Goal: Transaction & Acquisition: Purchase product/service

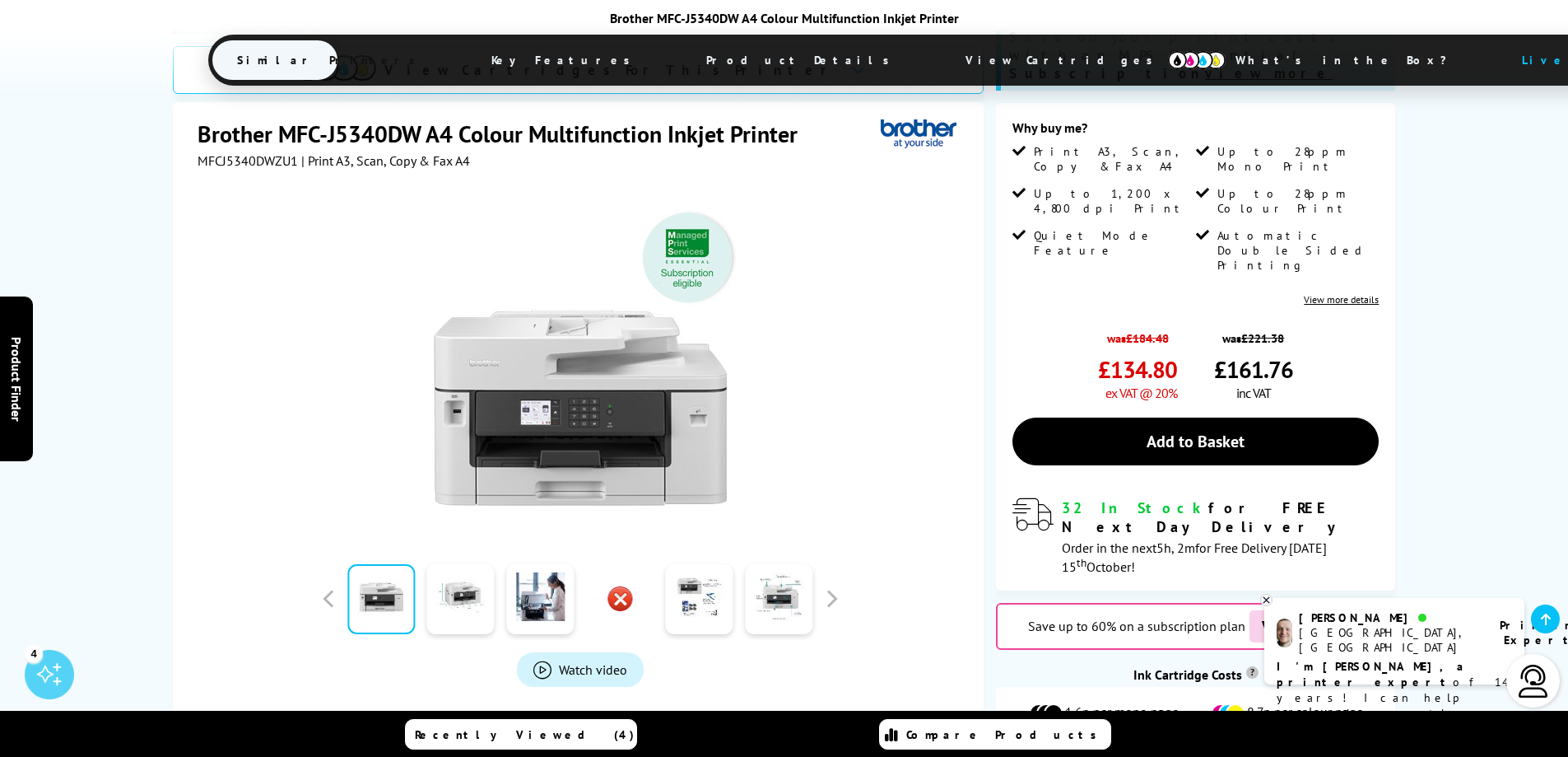
scroll to position [236, 0]
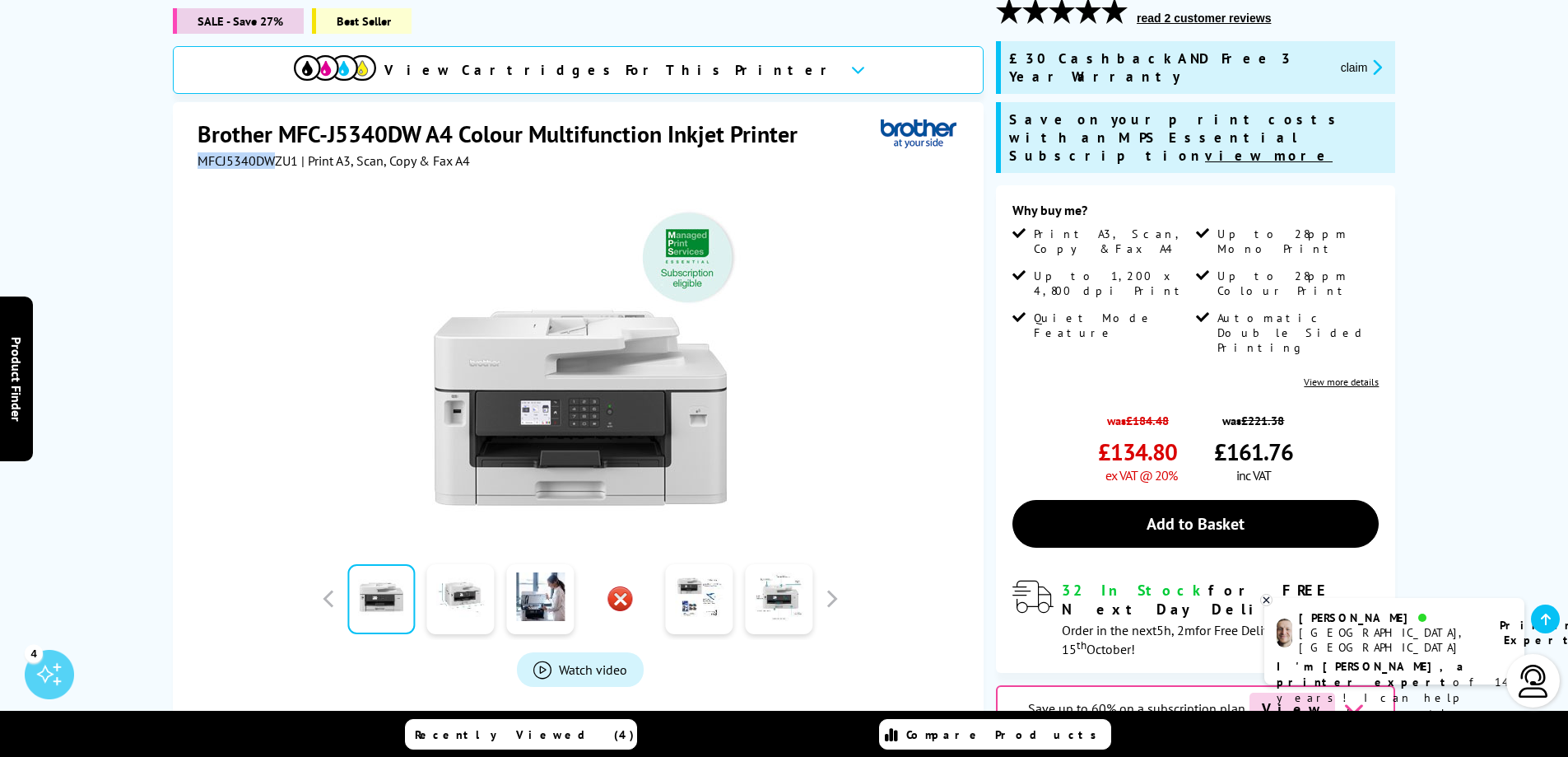
drag, startPoint x: 199, startPoint y: 153, endPoint x: 274, endPoint y: 157, distance: 75.1
click at [274, 157] on span "MFCJ5340DWZU1" at bounding box center [247, 161] width 100 height 17
copy span "MFCJ5340DW"
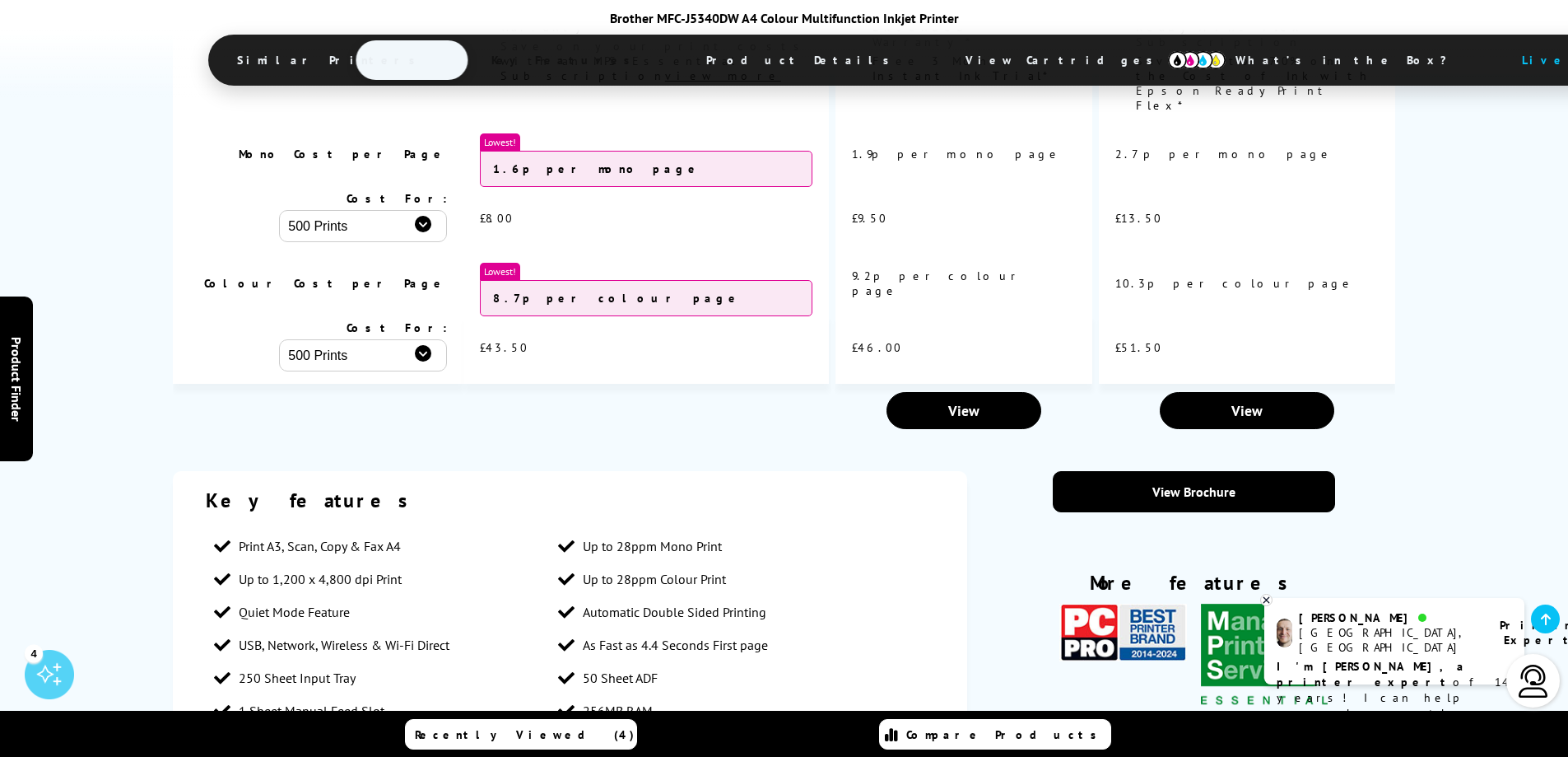
scroll to position [2718, 0]
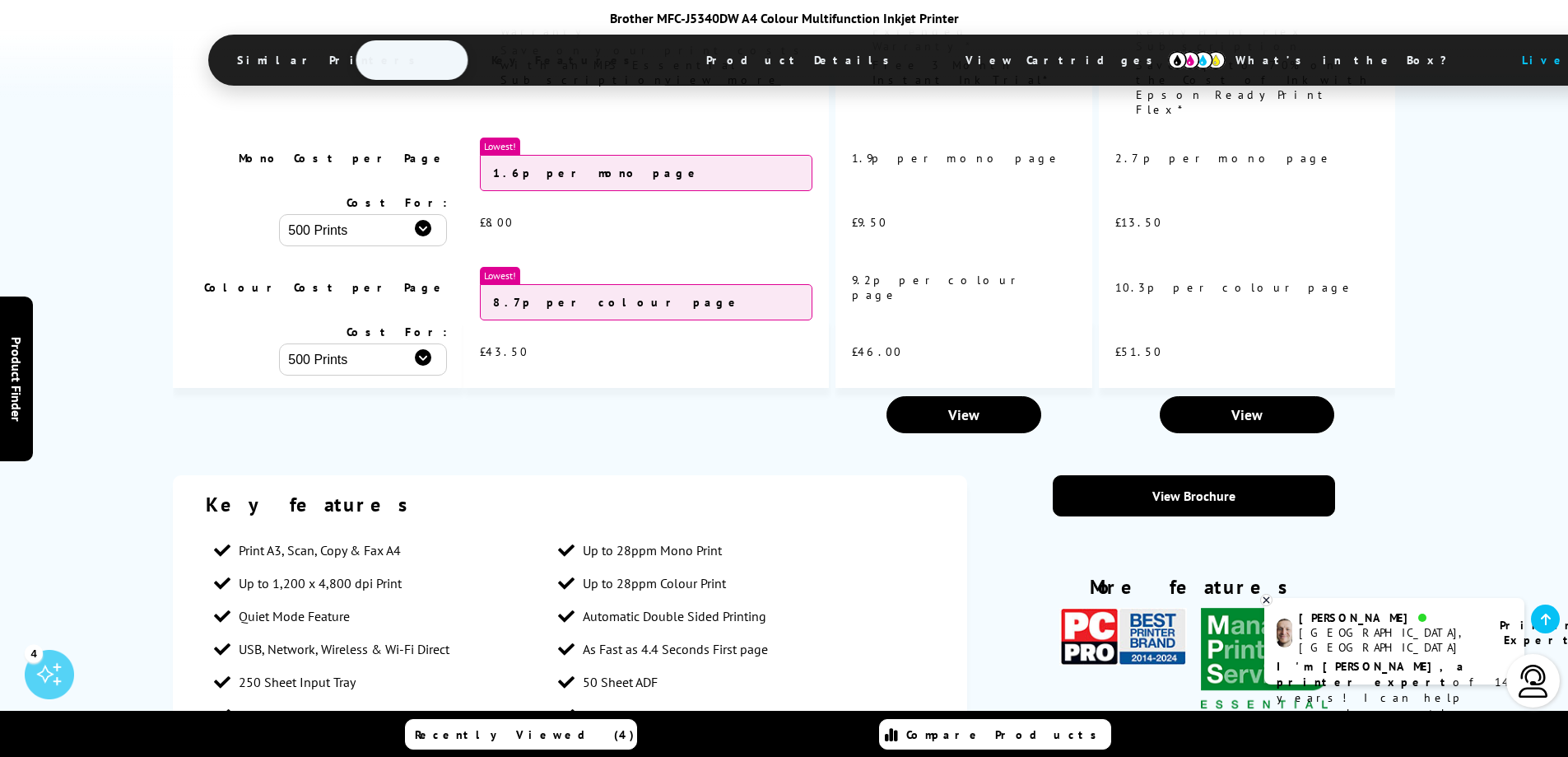
drag, startPoint x: 1391, startPoint y: 22, endPoint x: 1366, endPoint y: 6, distance: 29.7
click at [1391, 22] on div "Brother MFC-J5340DW A4 Colour Multifunction Inkjet Printer Similar Printers Key…" at bounding box center [784, 48] width 1568 height 97
click at [1102, 9] on div "Brother MFC-J5340DW A4 Colour Multifunction Inkjet Printer Similar Printers Key…" at bounding box center [784, 48] width 1568 height 97
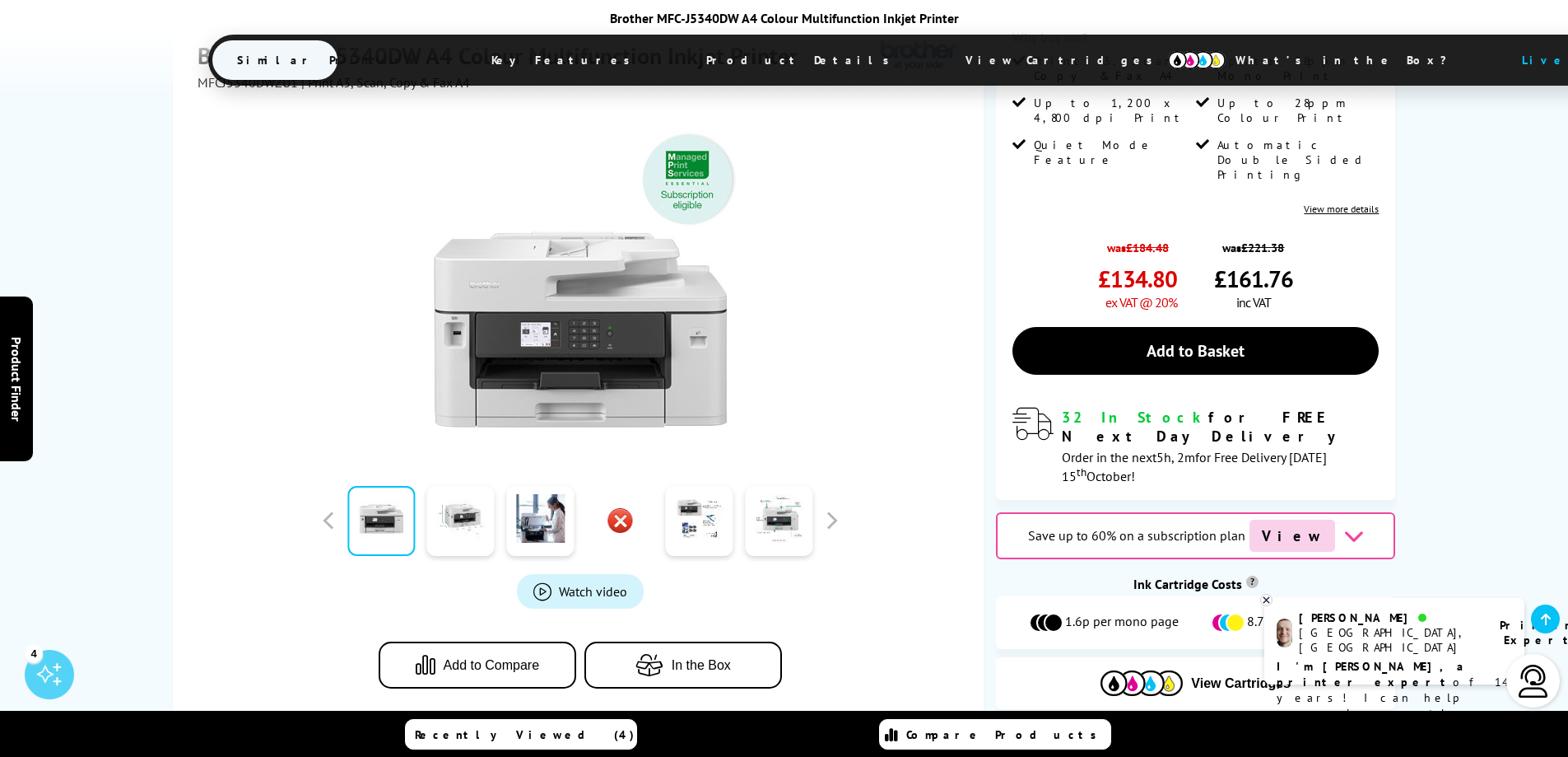
scroll to position [0, 0]
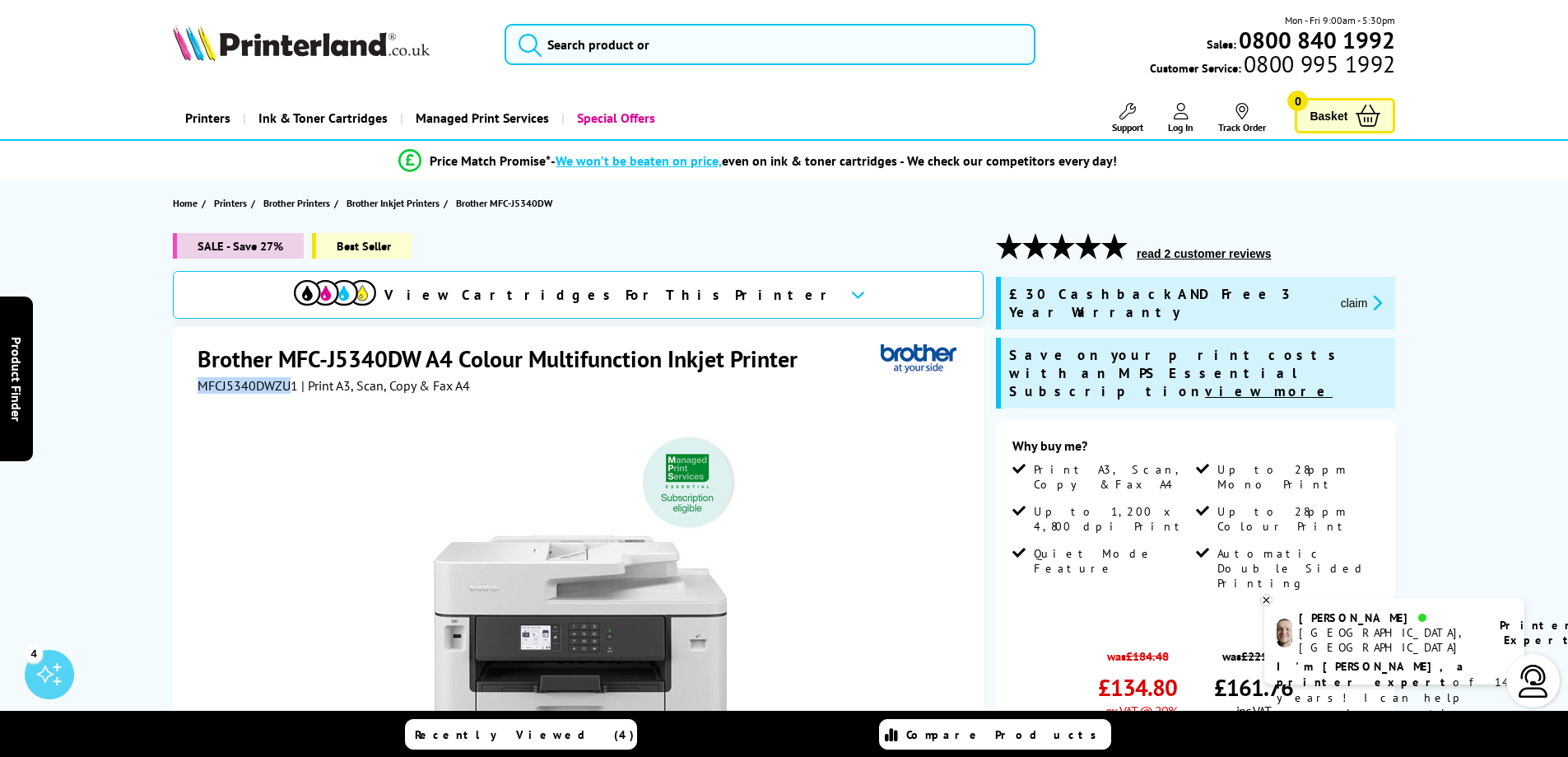
drag, startPoint x: 293, startPoint y: 387, endPoint x: 190, endPoint y: 385, distance: 103.0
click at [173, 389] on div "Brother MFC-J5340DW A4 Colour Multifunction Inkjet Printer MFCJ5340DWZU1 | Prin…" at bounding box center [578, 682] width 811 height 710
copy span "MFCJ5340DWZU"
click at [1393, 153] on ul "Price Match Promise* - We won’t be beaten on price, even on ink & toner cartrid…" at bounding box center [784, 161] width 1300 height 29
click at [1424, 343] on div "SALE - Save 27% Best Seller View Cartridges For This Printer Brother MFC-J5340D…" at bounding box center [784, 688] width 1317 height 910
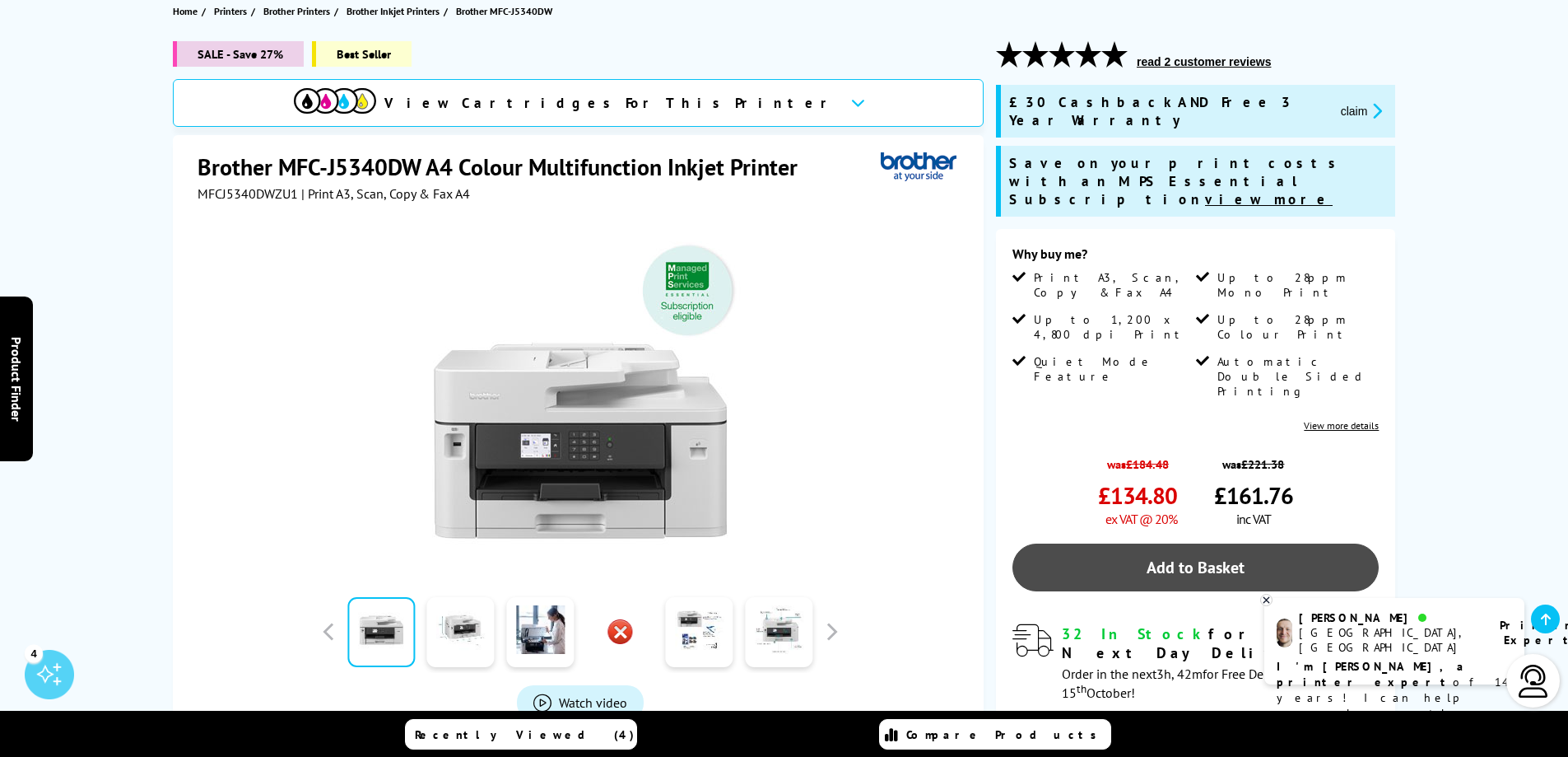
scroll to position [247, 0]
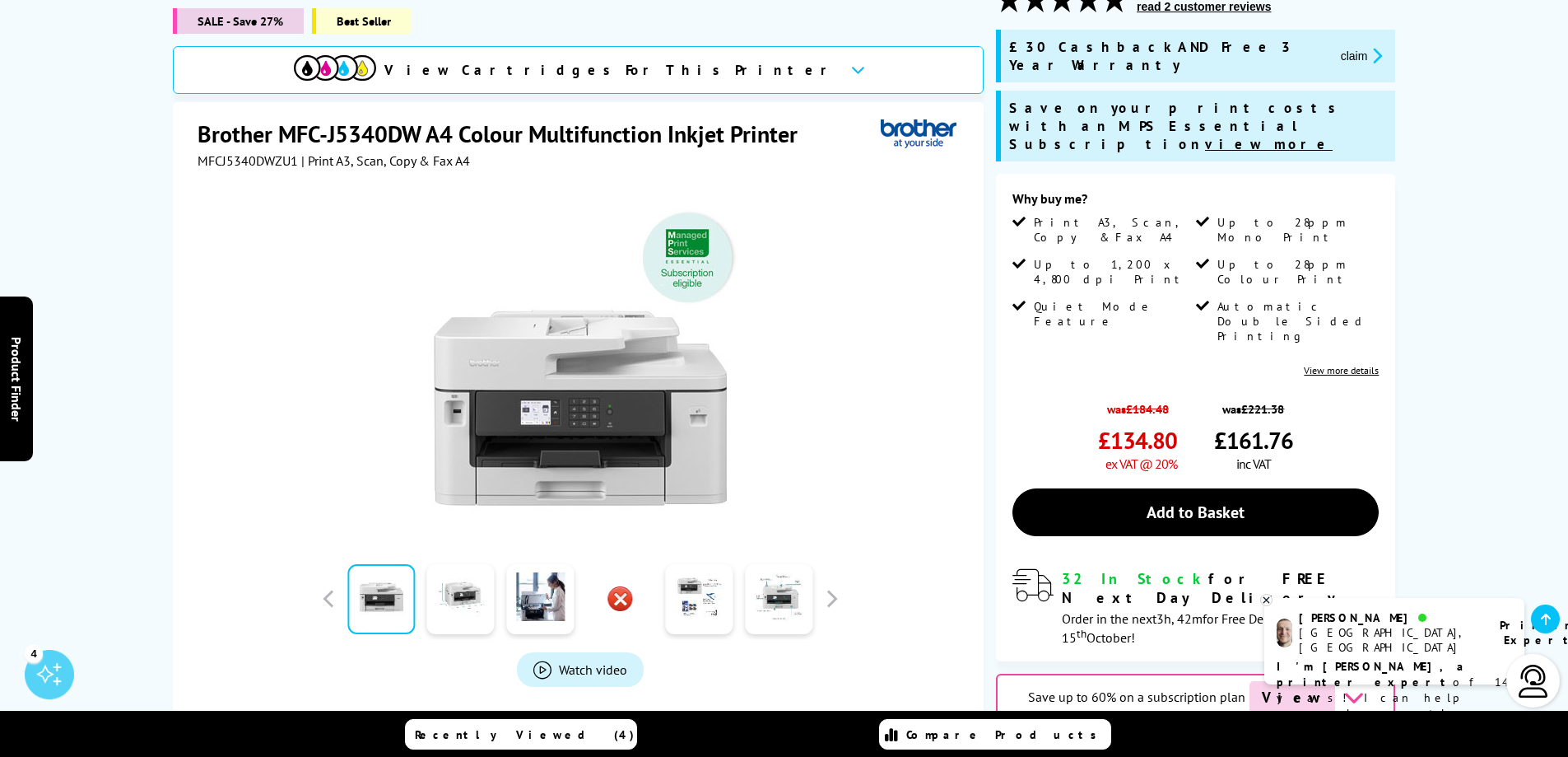
click at [865, 12] on div "SALE - Save 27% Best Seller" at bounding box center [578, 26] width 811 height 38
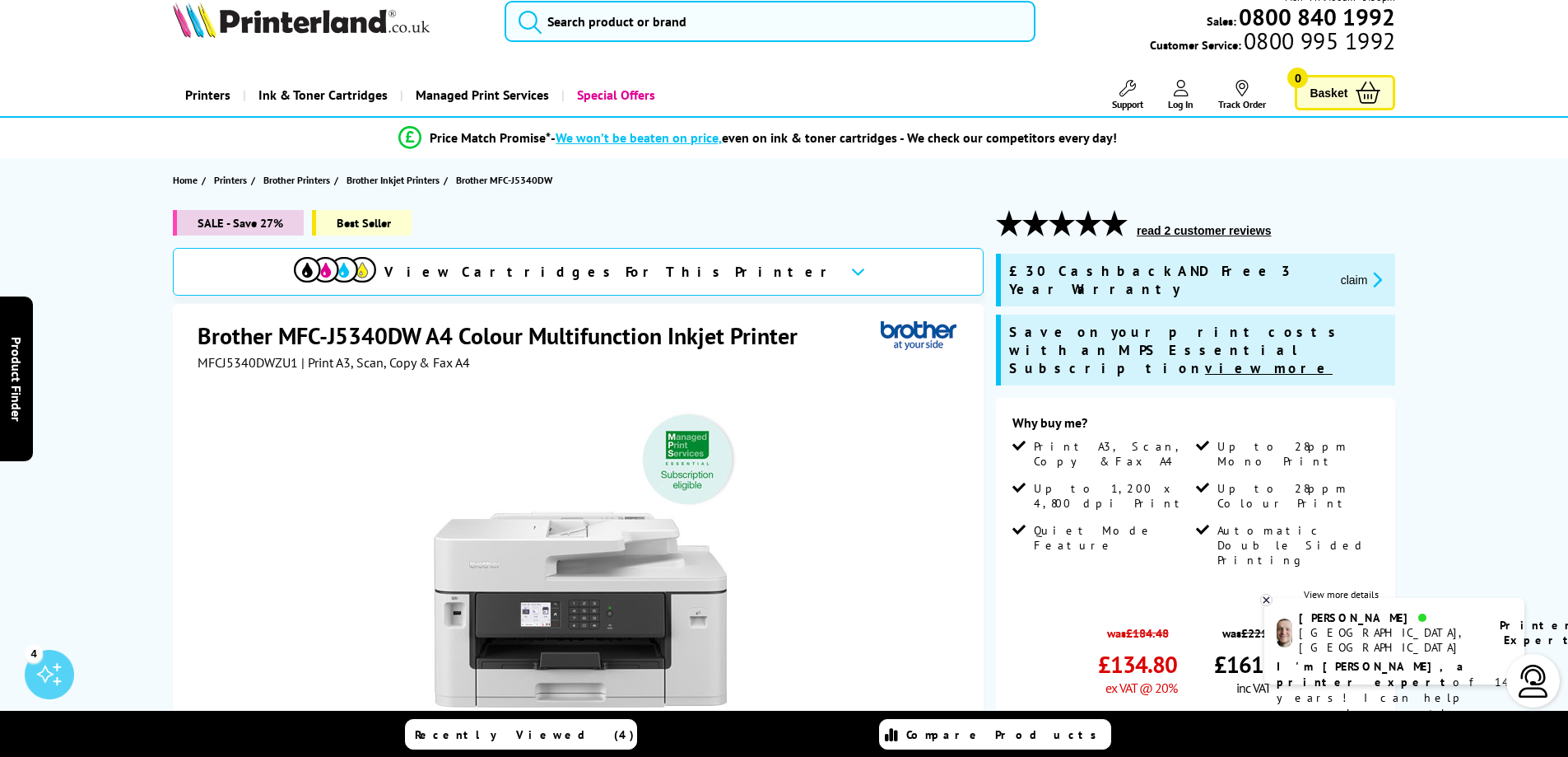
scroll to position [0, 0]
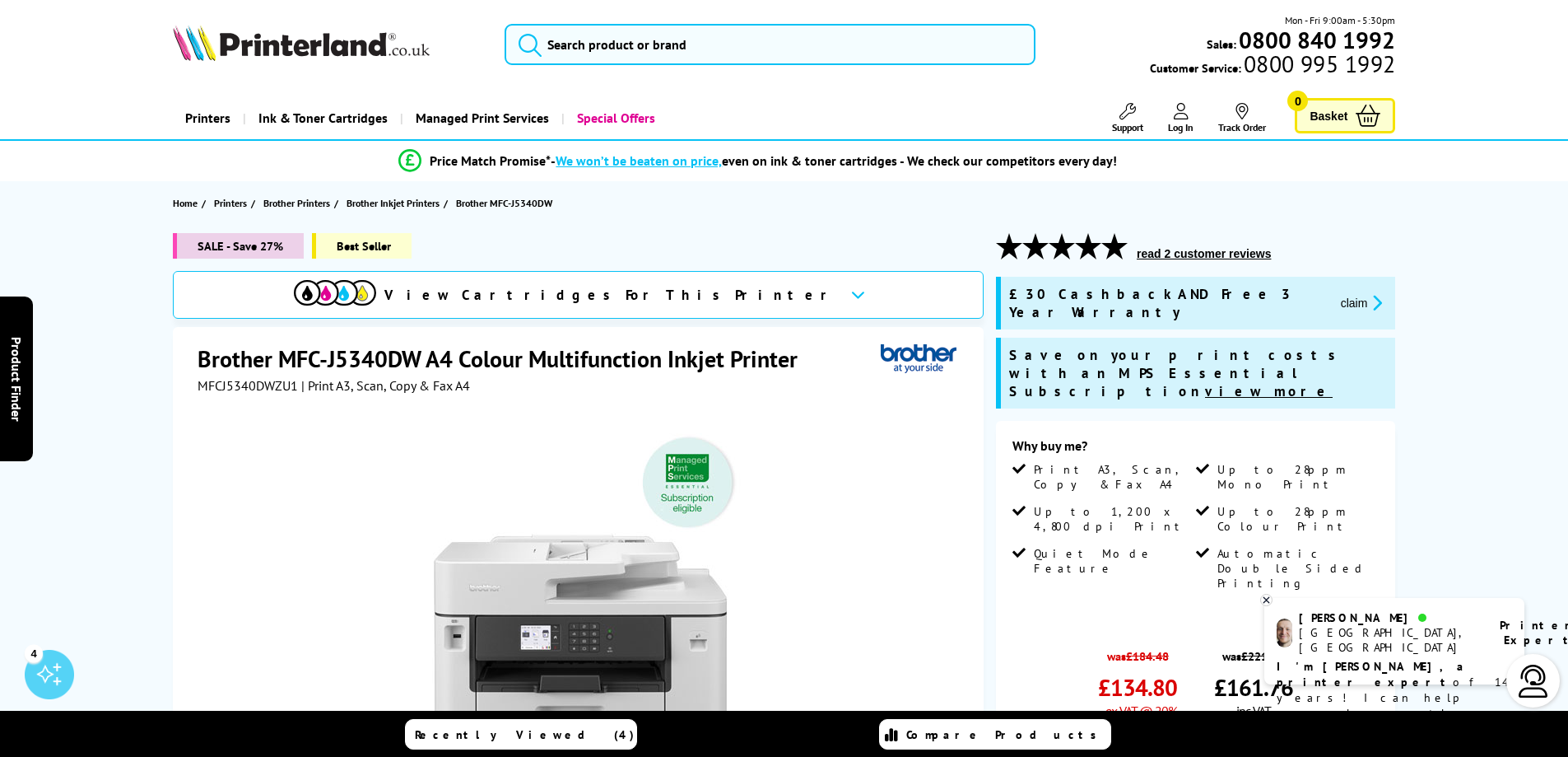
click at [1414, 110] on div "Printers Laser Printers Colour Laser Printers A4 Colour Laser Printers Scanners" at bounding box center [784, 118] width 1317 height 42
